Goal: Task Accomplishment & Management: Manage account settings

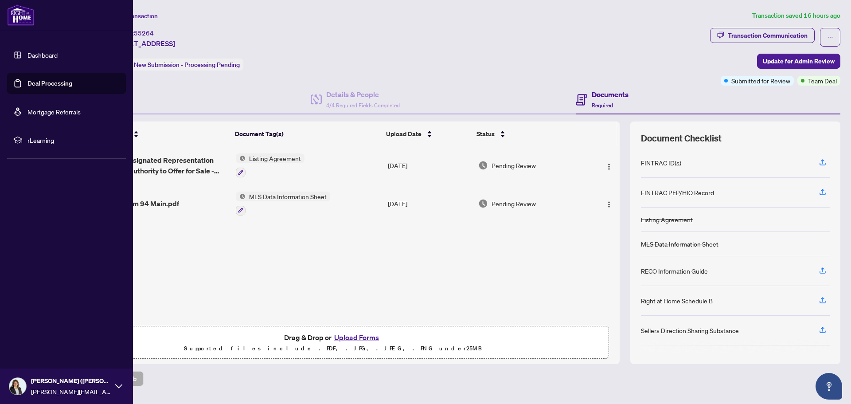
click at [43, 84] on link "Deal Processing" at bounding box center [49, 83] width 45 height 8
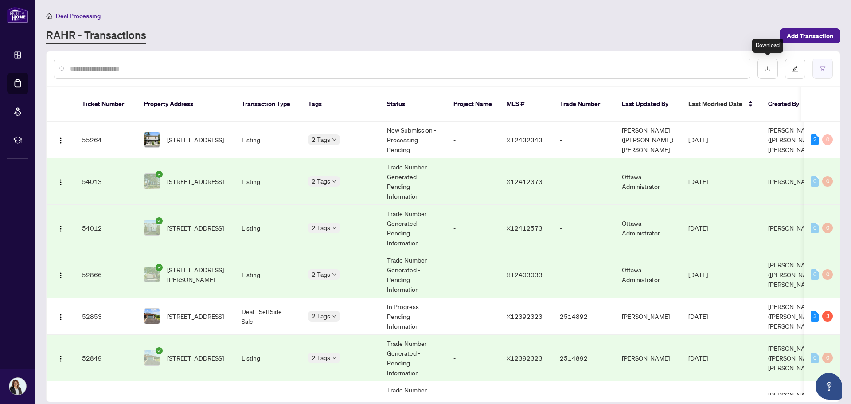
click at [817, 70] on button "button" at bounding box center [822, 68] width 20 height 20
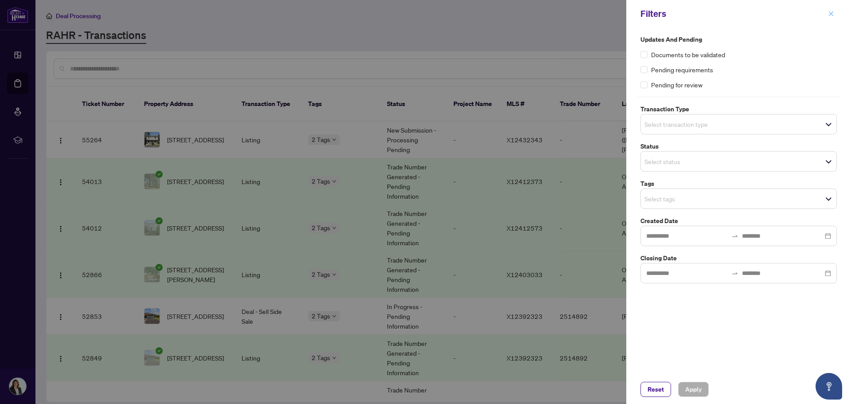
click at [829, 15] on icon "close" at bounding box center [831, 14] width 6 height 6
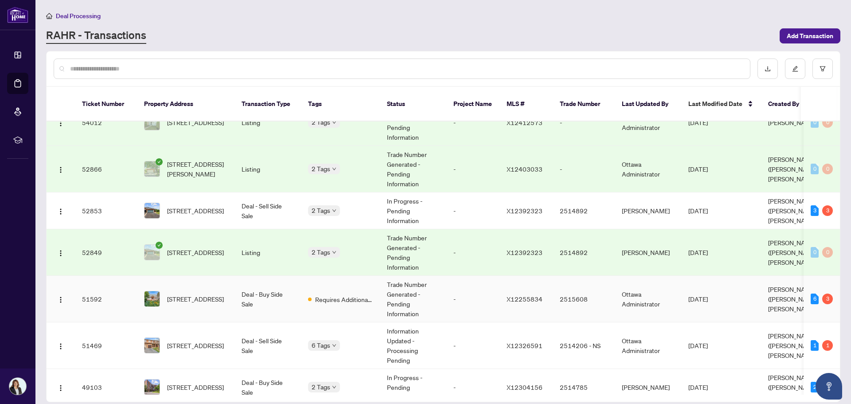
scroll to position [133, 0]
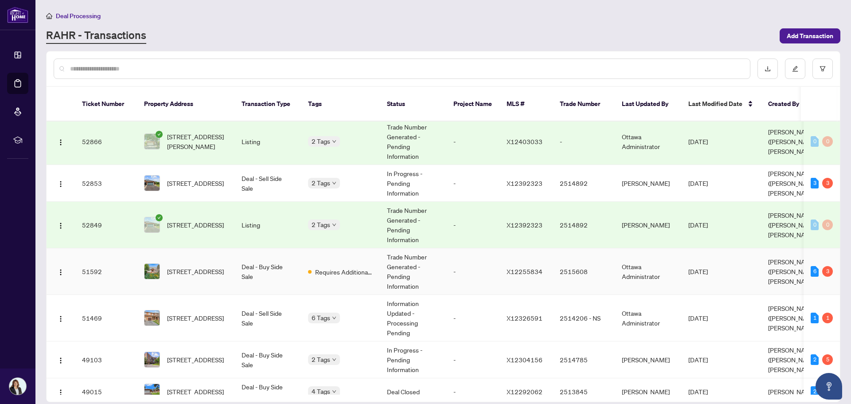
click at [314, 266] on div "Requires Additional Docs" at bounding box center [340, 271] width 65 height 11
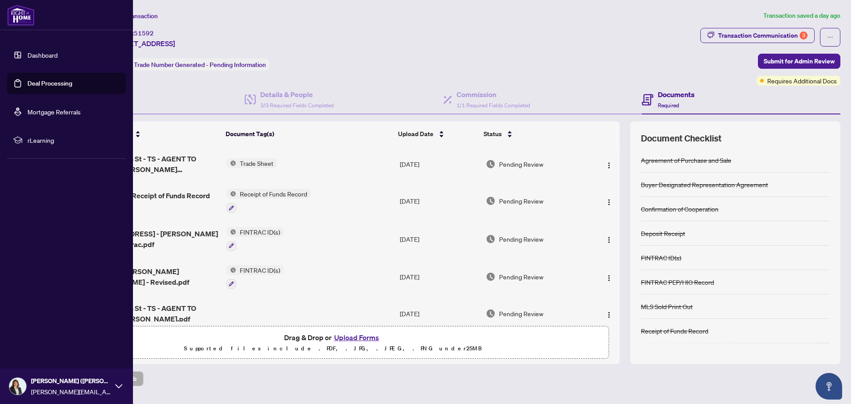
click at [119, 382] on icon at bounding box center [118, 385] width 7 height 7
click at [47, 330] on button "Logout" at bounding box center [66, 333] width 119 height 15
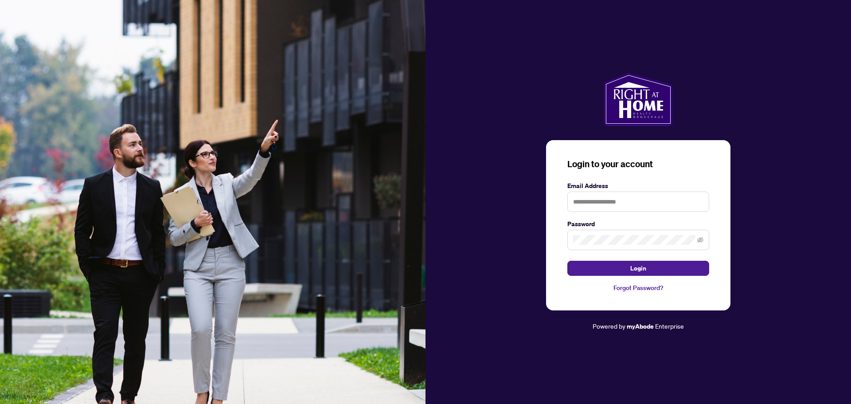
click at [39, 332] on img at bounding box center [212, 202] width 425 height 404
type input "**********"
click at [624, 266] on button "Login" at bounding box center [638, 268] width 142 height 15
